Goal: Task Accomplishment & Management: Use online tool/utility

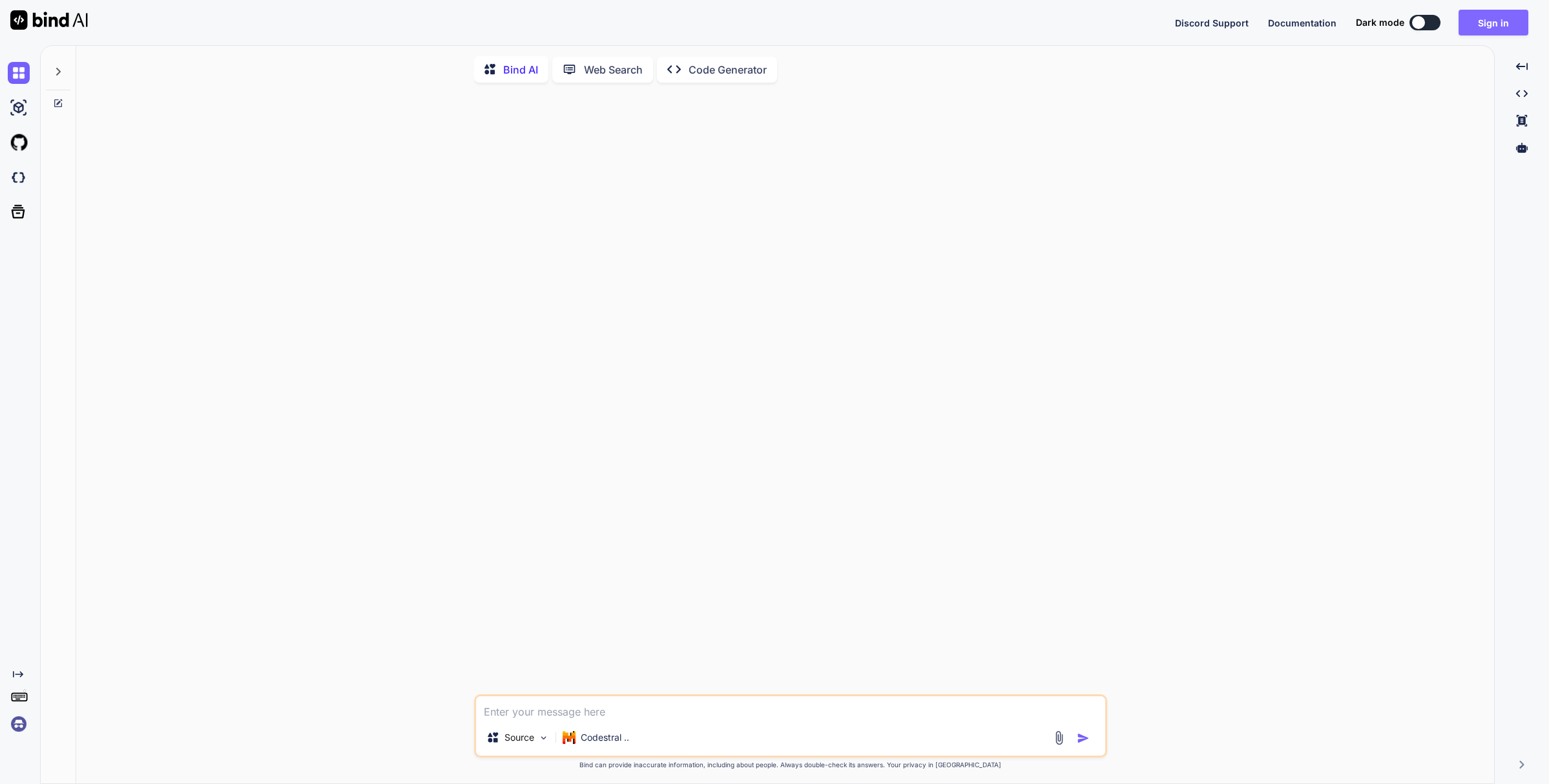
type textarea "x"
click at [1485, 22] on button "Sign in" at bounding box center [1493, 23] width 69 height 26
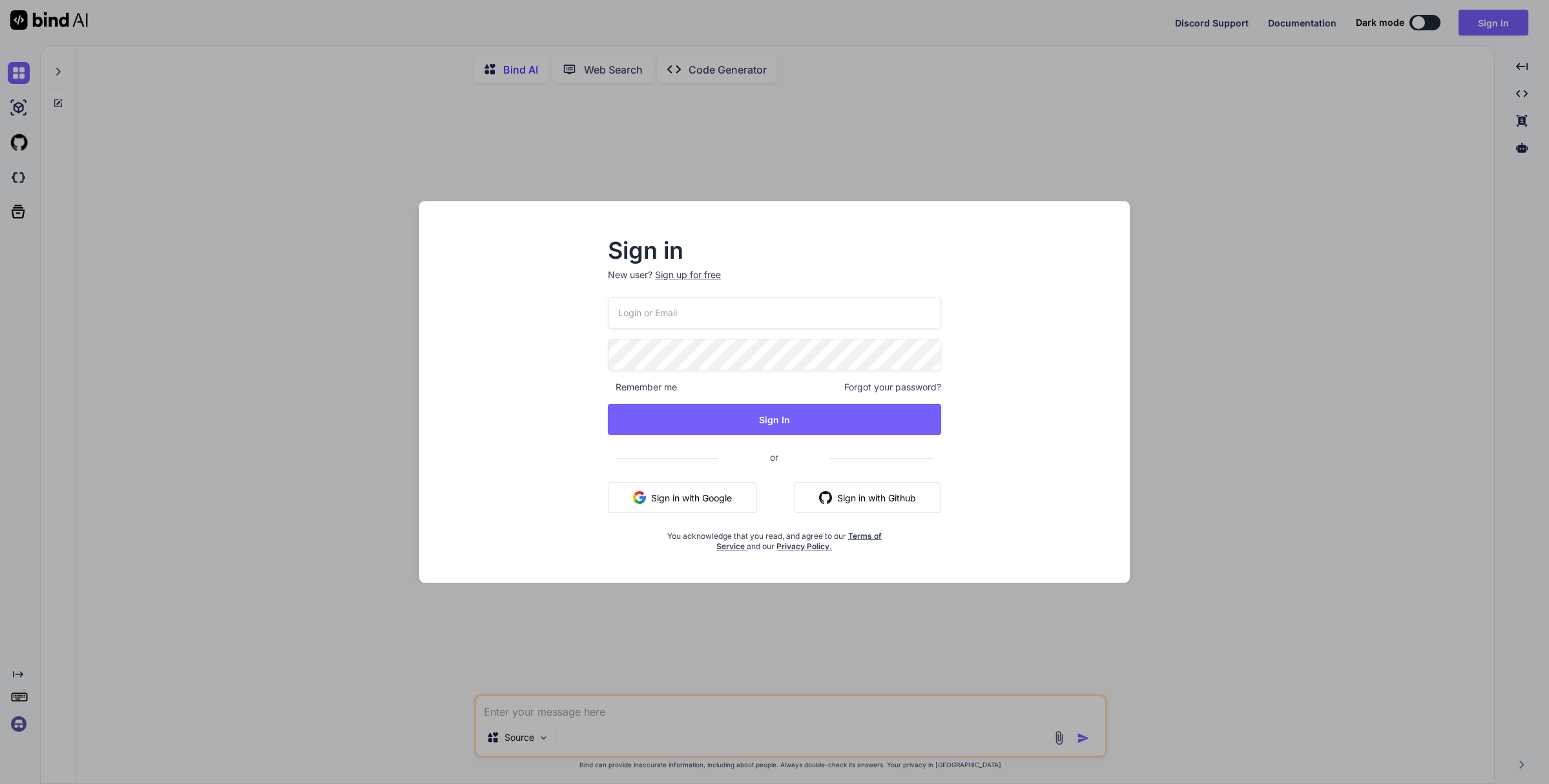
type input "[EMAIL_ADDRESS][DOMAIN_NAME]"
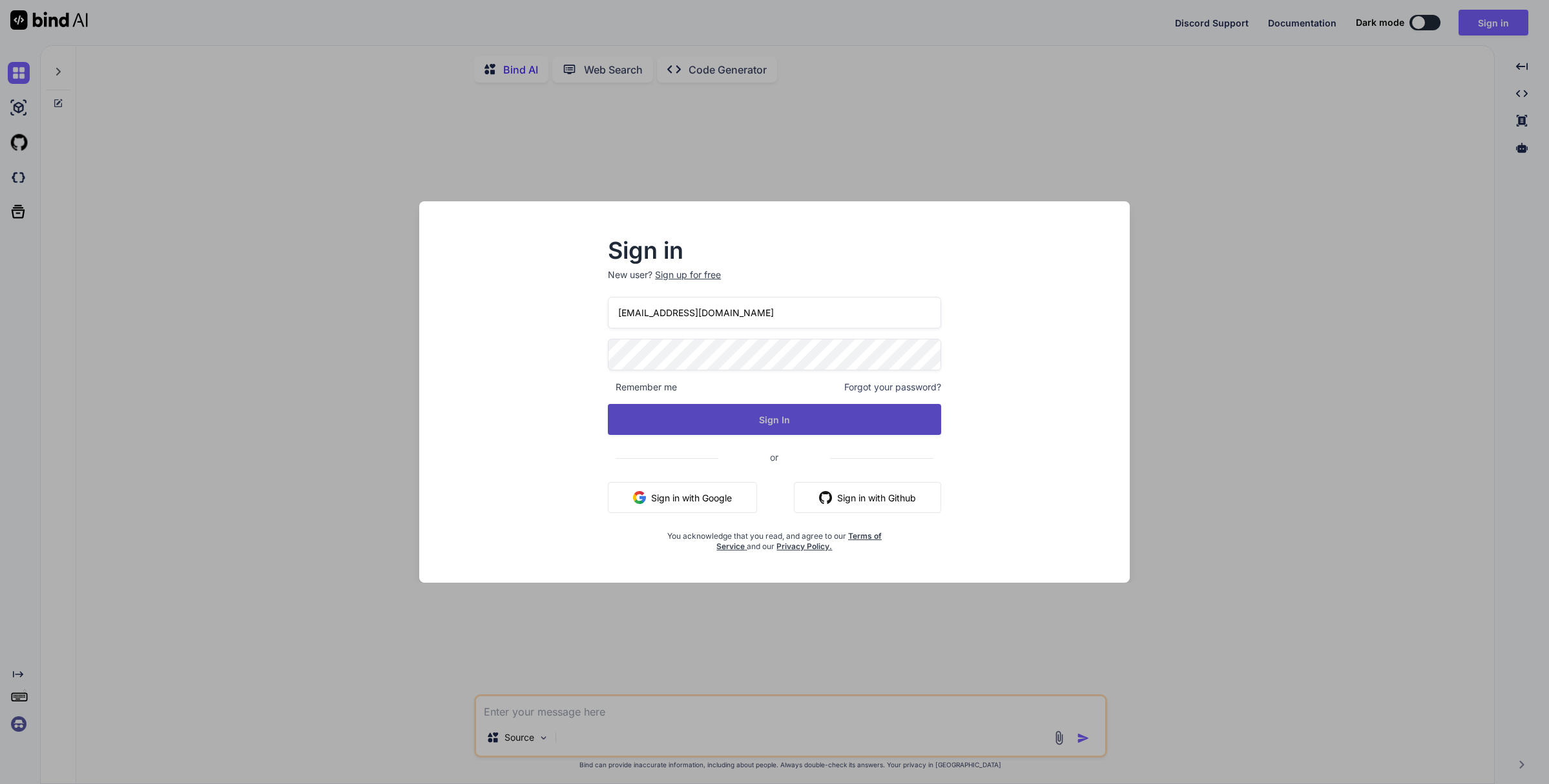
click at [768, 420] on button "Sign In" at bounding box center [774, 419] width 333 height 31
click at [760, 428] on button "Sign In" at bounding box center [774, 419] width 333 height 31
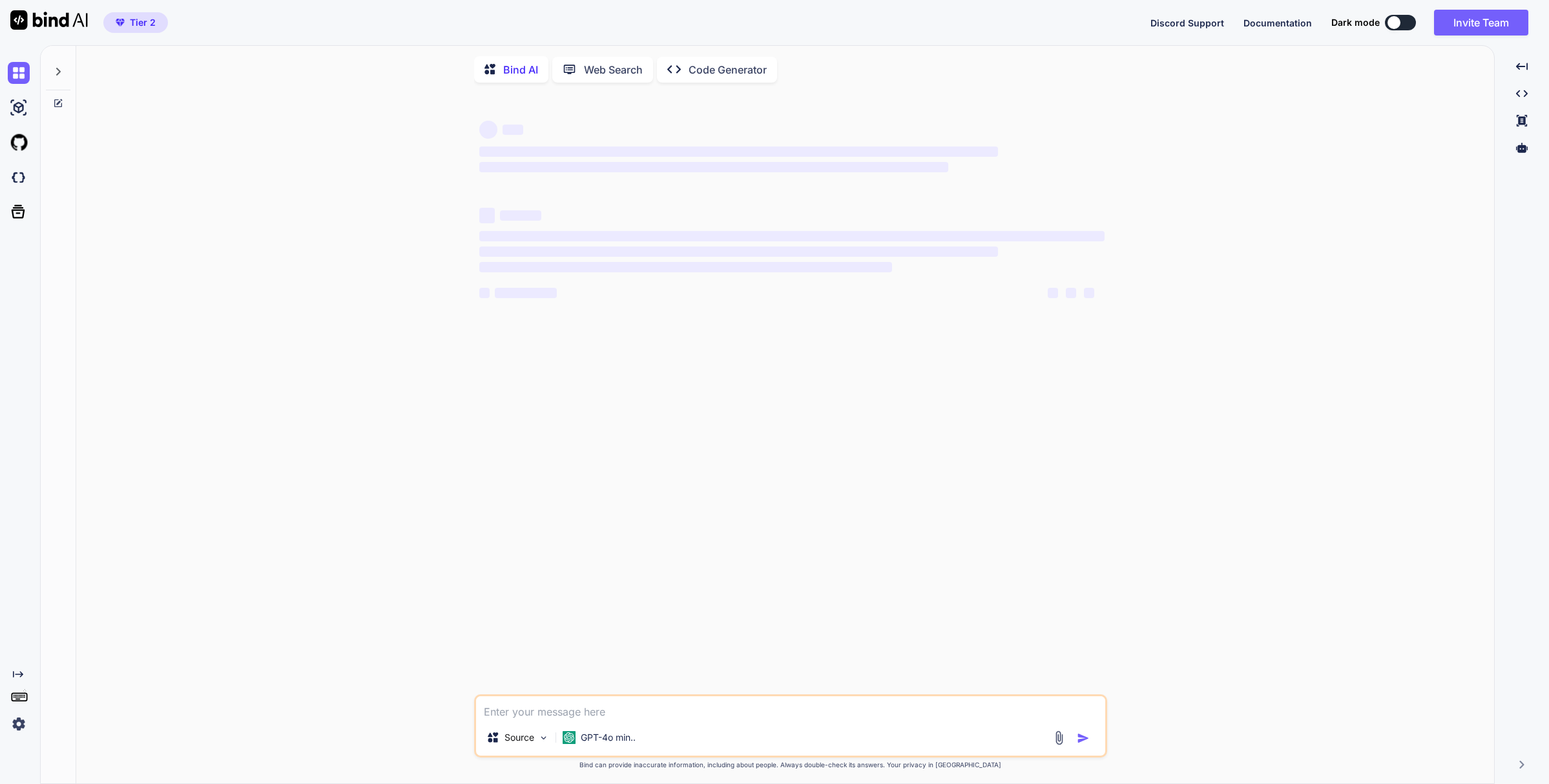
type textarea "x"
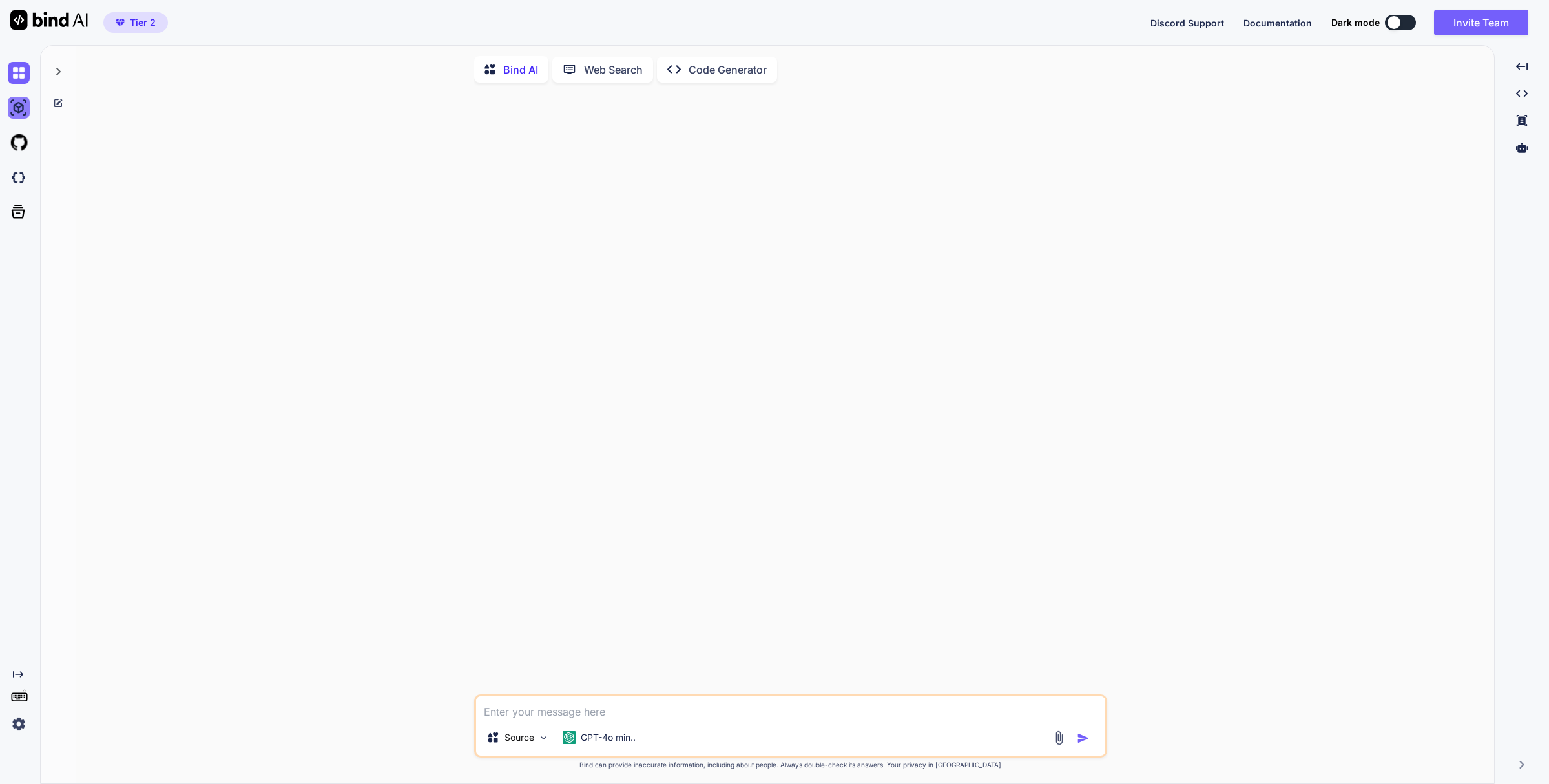
click at [14, 107] on img at bounding box center [19, 108] width 22 height 22
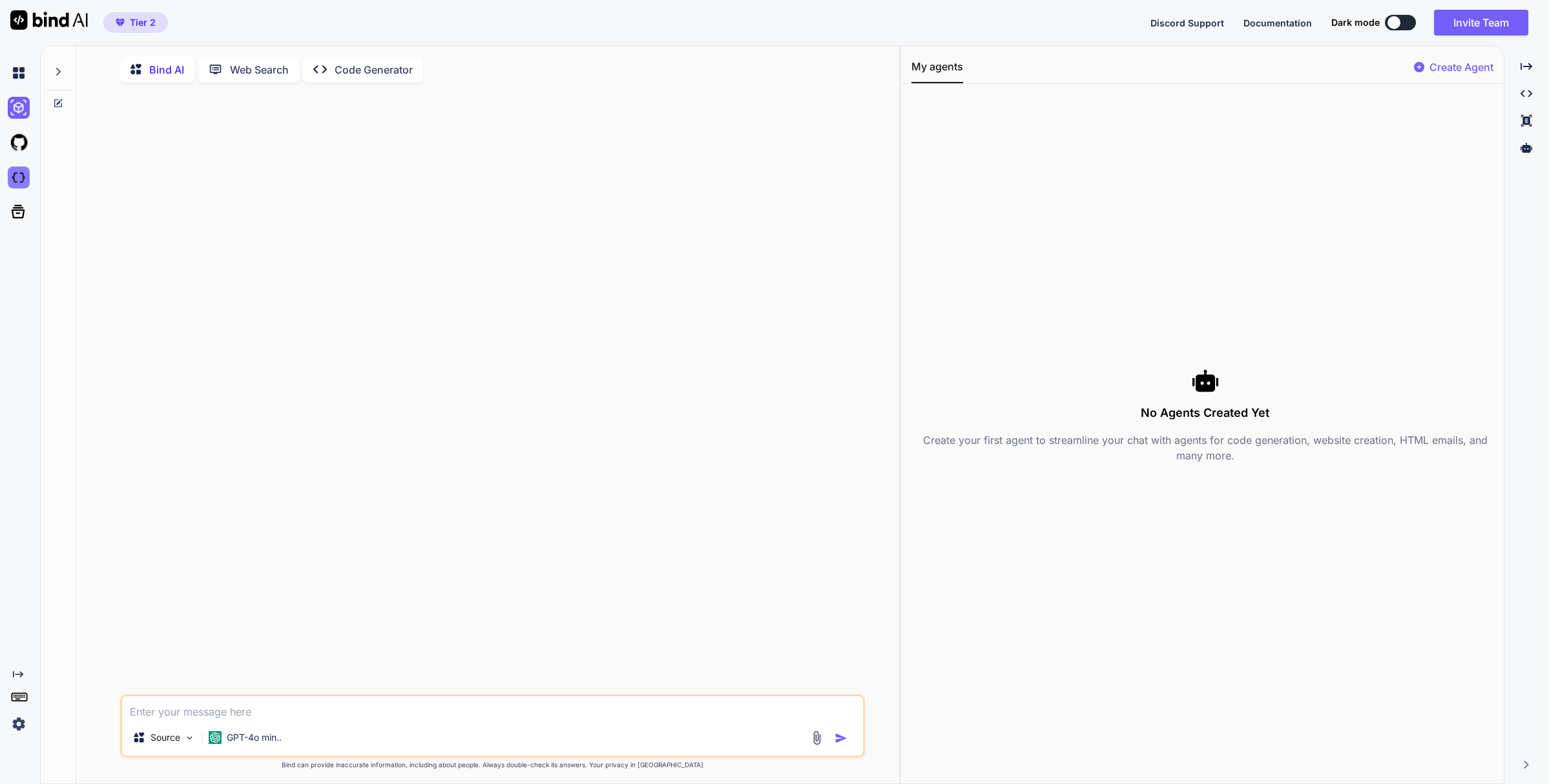
click at [21, 170] on img at bounding box center [19, 177] width 22 height 22
click at [20, 211] on icon at bounding box center [19, 212] width 14 height 14
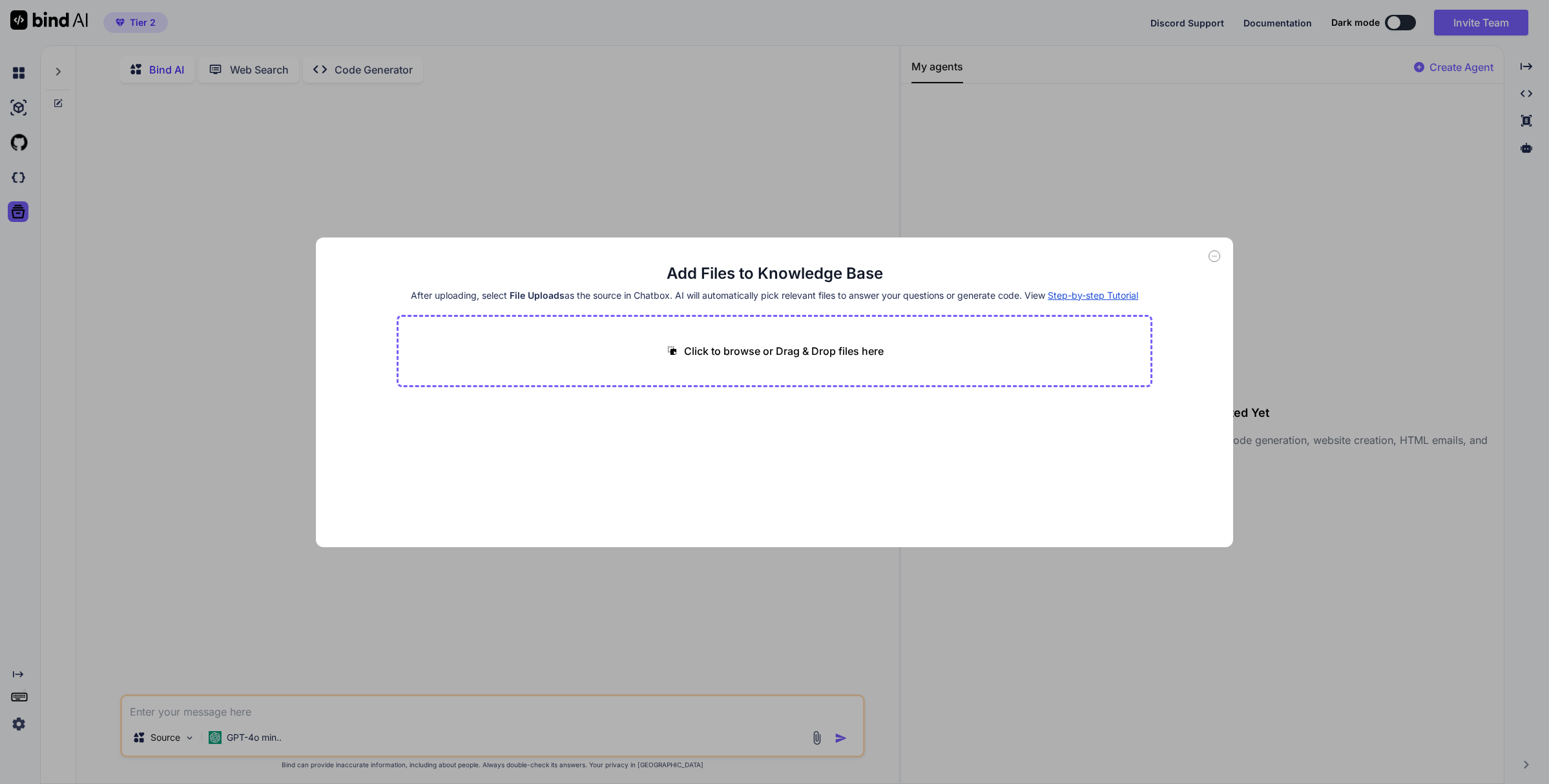
click at [1217, 256] on icon at bounding box center [1214, 256] width 12 height 12
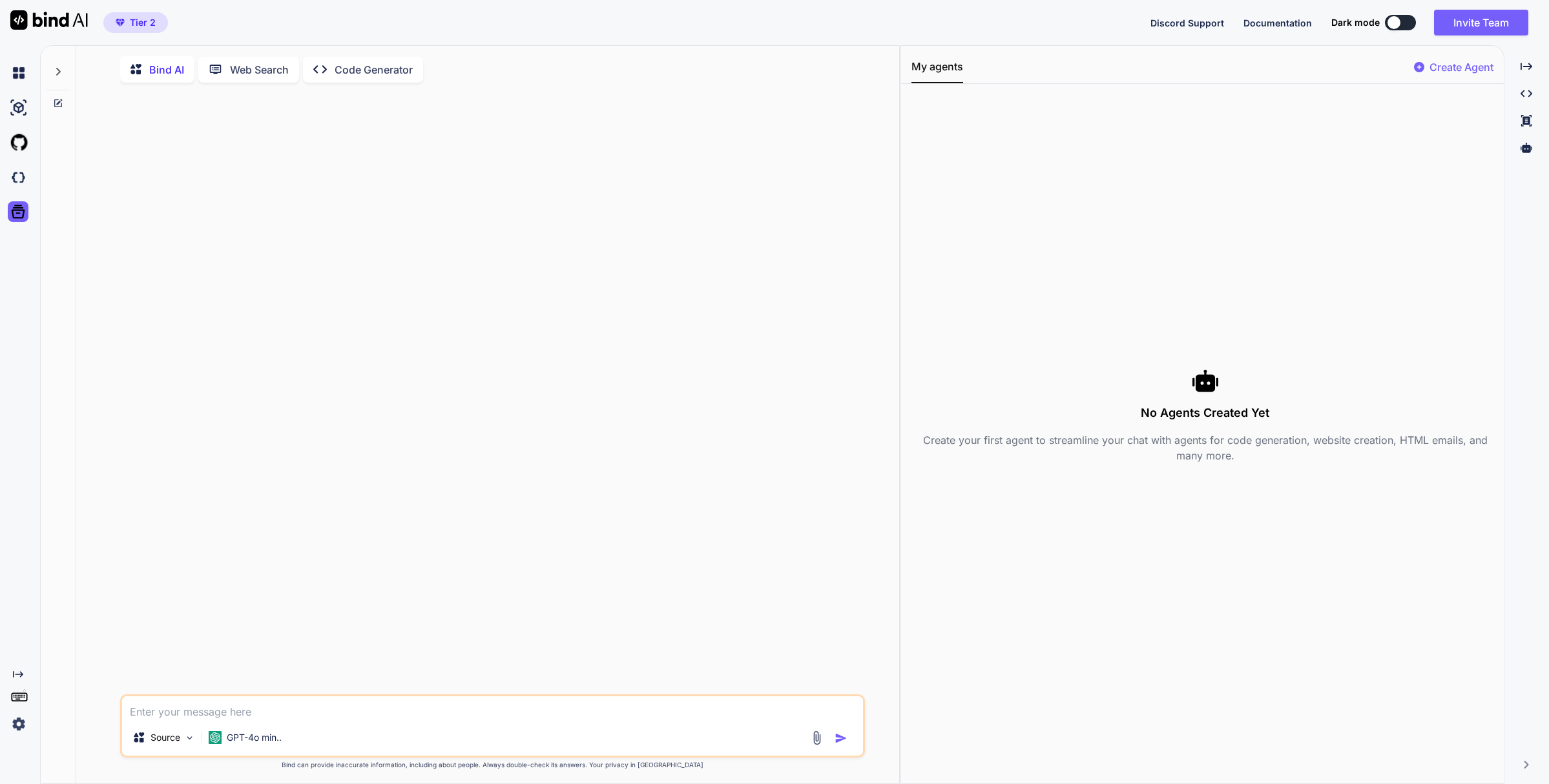
click at [1274, 22] on span "Documentation" at bounding box center [1277, 23] width 68 height 11
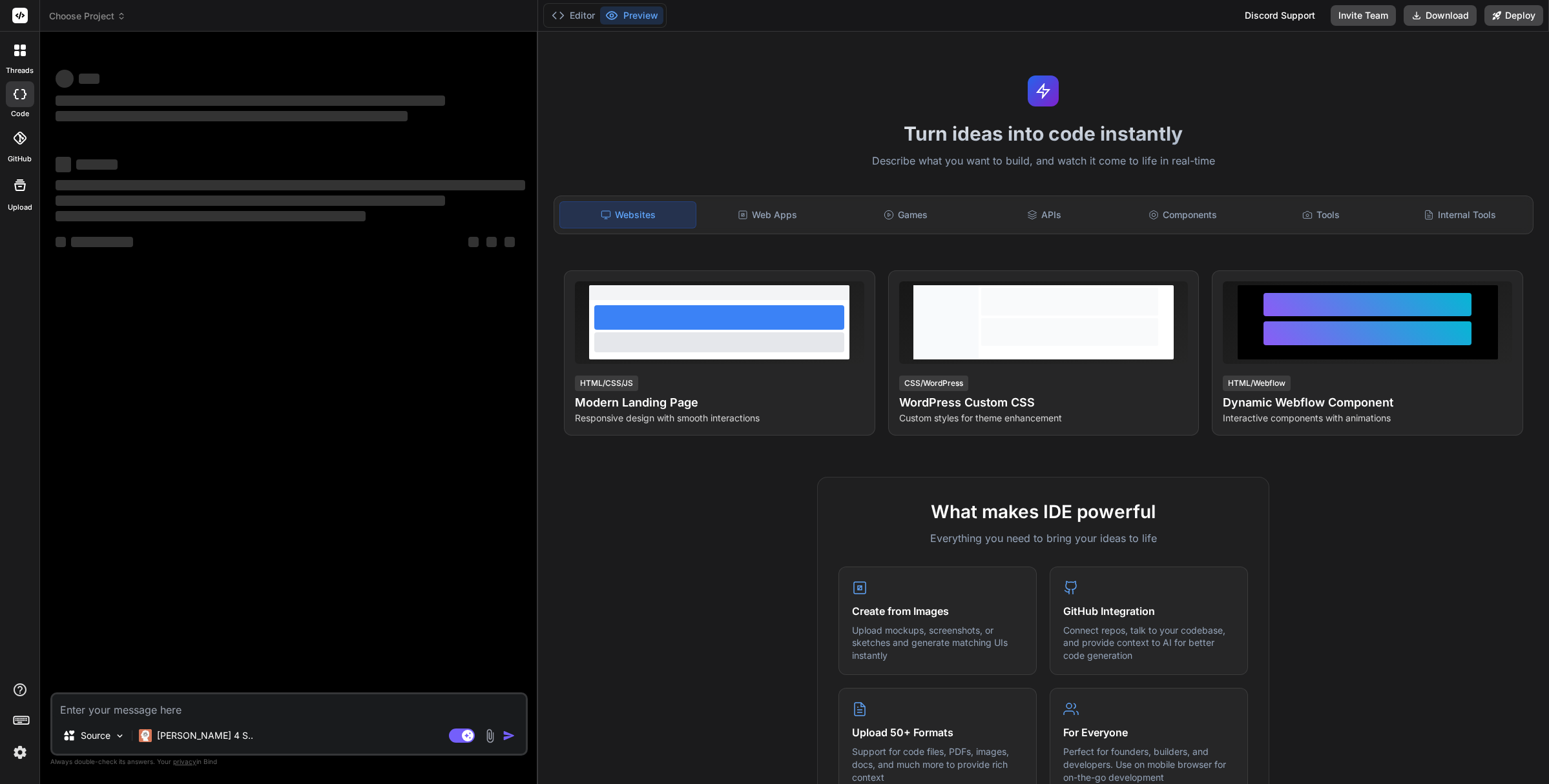
type textarea "x"
